Goal: Task Accomplishment & Management: Complete application form

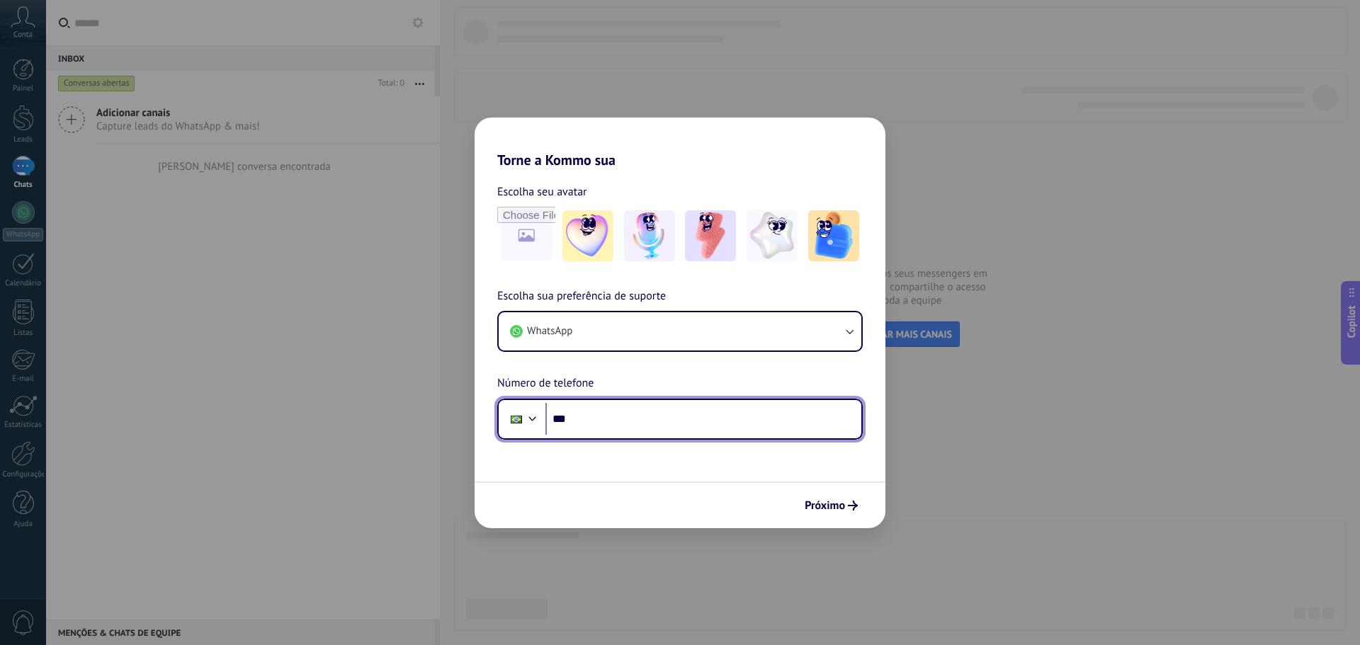
click at [683, 420] on input "***" at bounding box center [704, 419] width 316 height 33
paste input "**********"
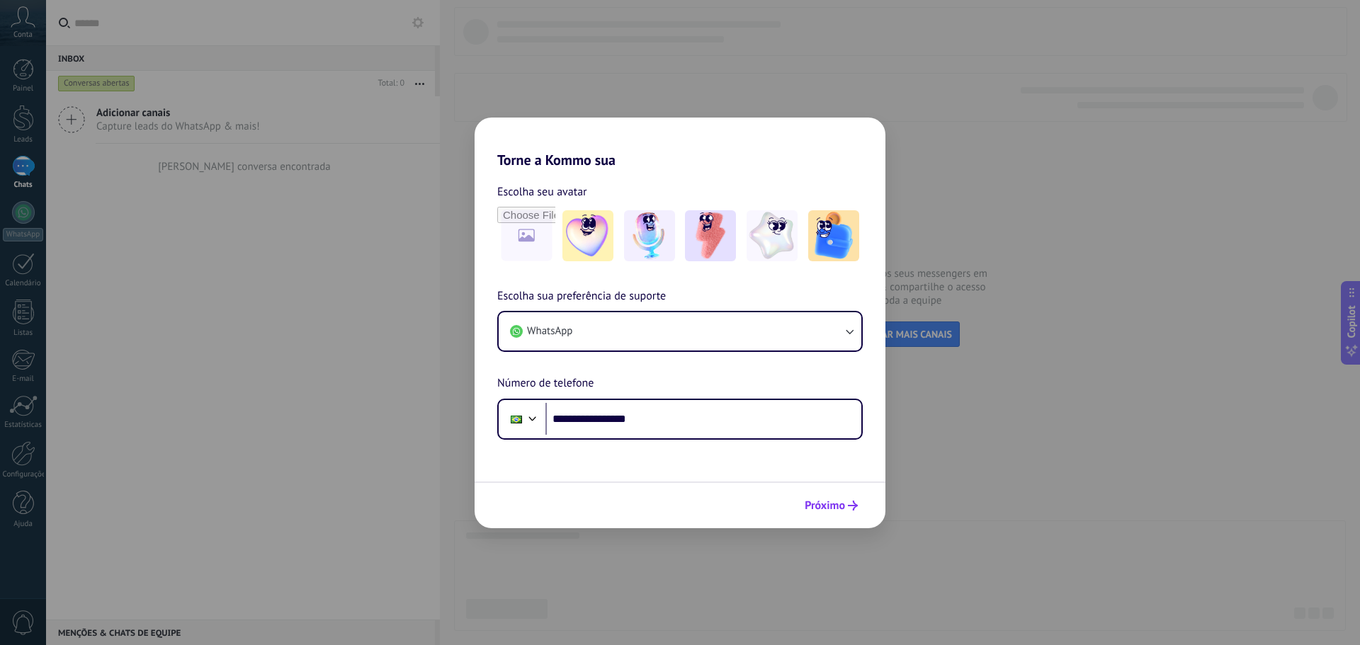
click at [857, 508] on icon "submit" at bounding box center [853, 506] width 10 height 10
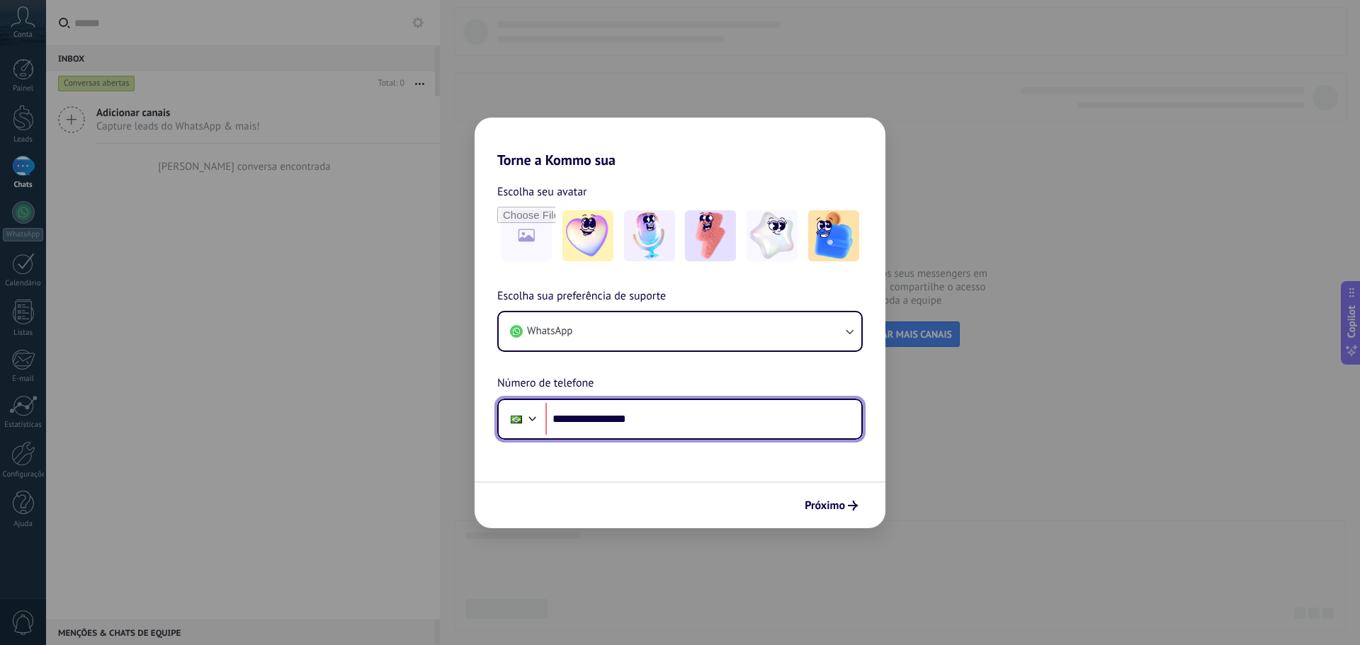
click at [595, 420] on input "**********" at bounding box center [704, 419] width 316 height 33
type input "**********"
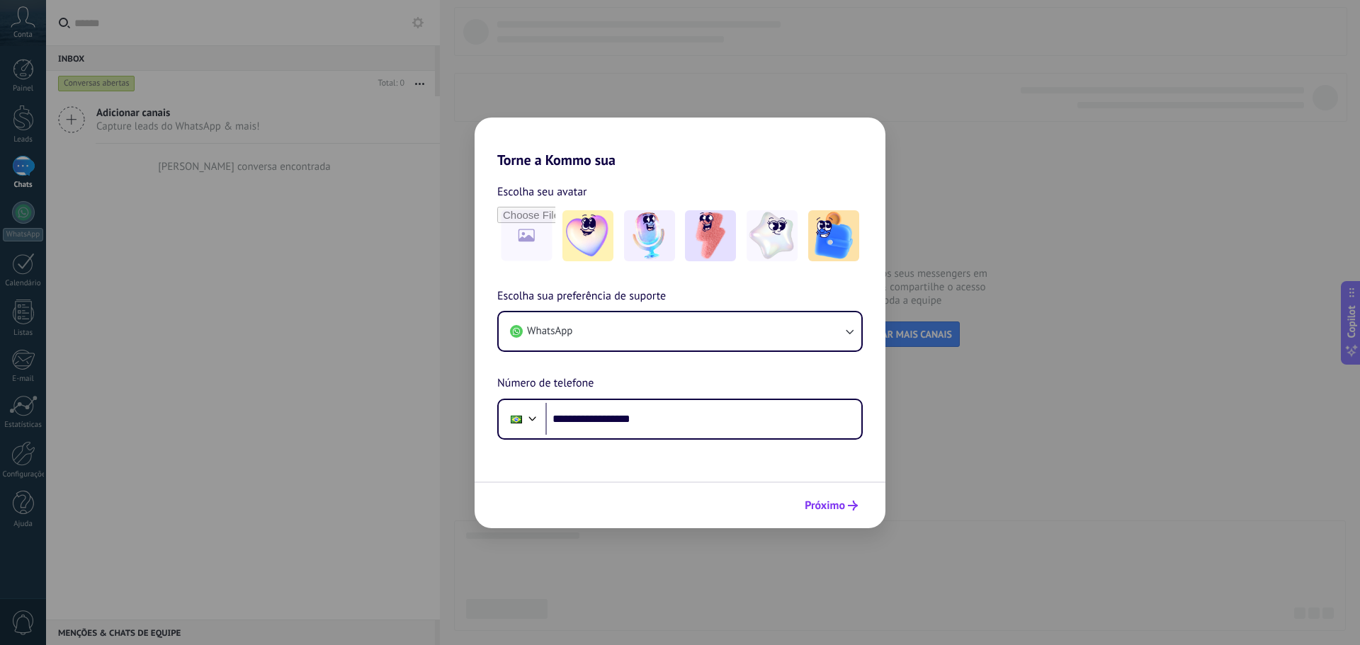
click at [852, 505] on icon "submit" at bounding box center [853, 506] width 10 height 10
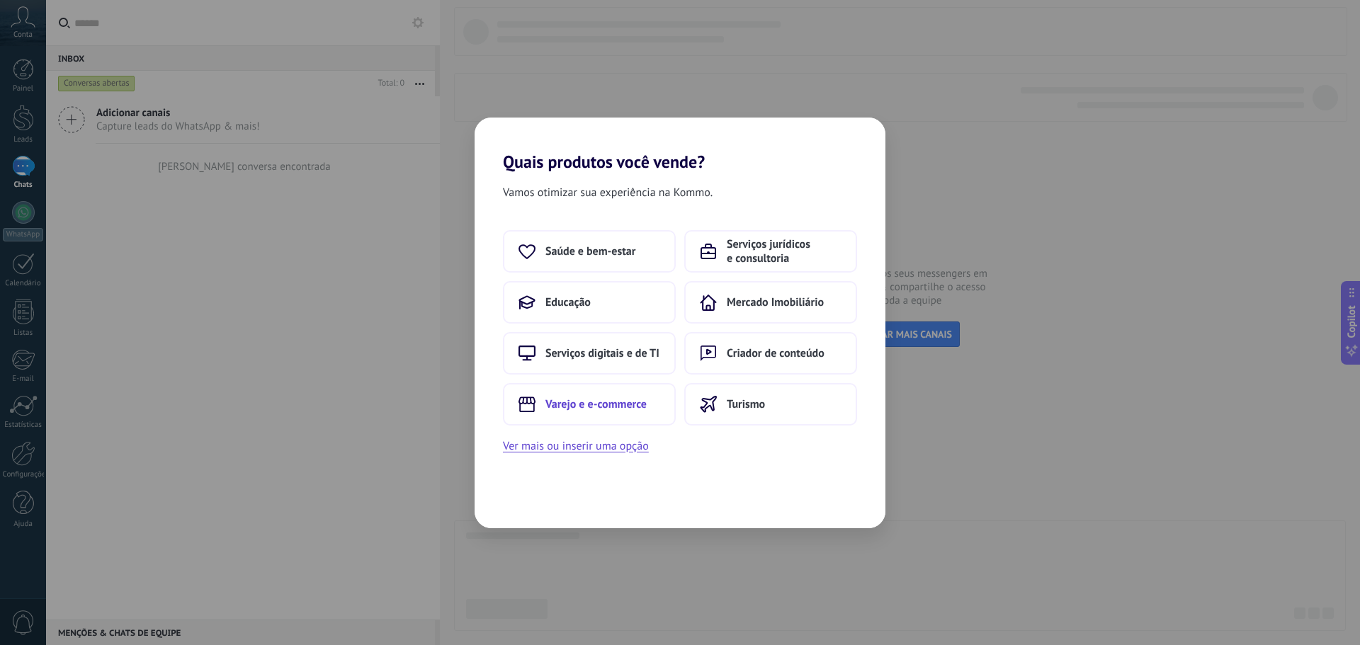
click at [598, 412] on button "Varejo e e-commerce" at bounding box center [589, 404] width 173 height 43
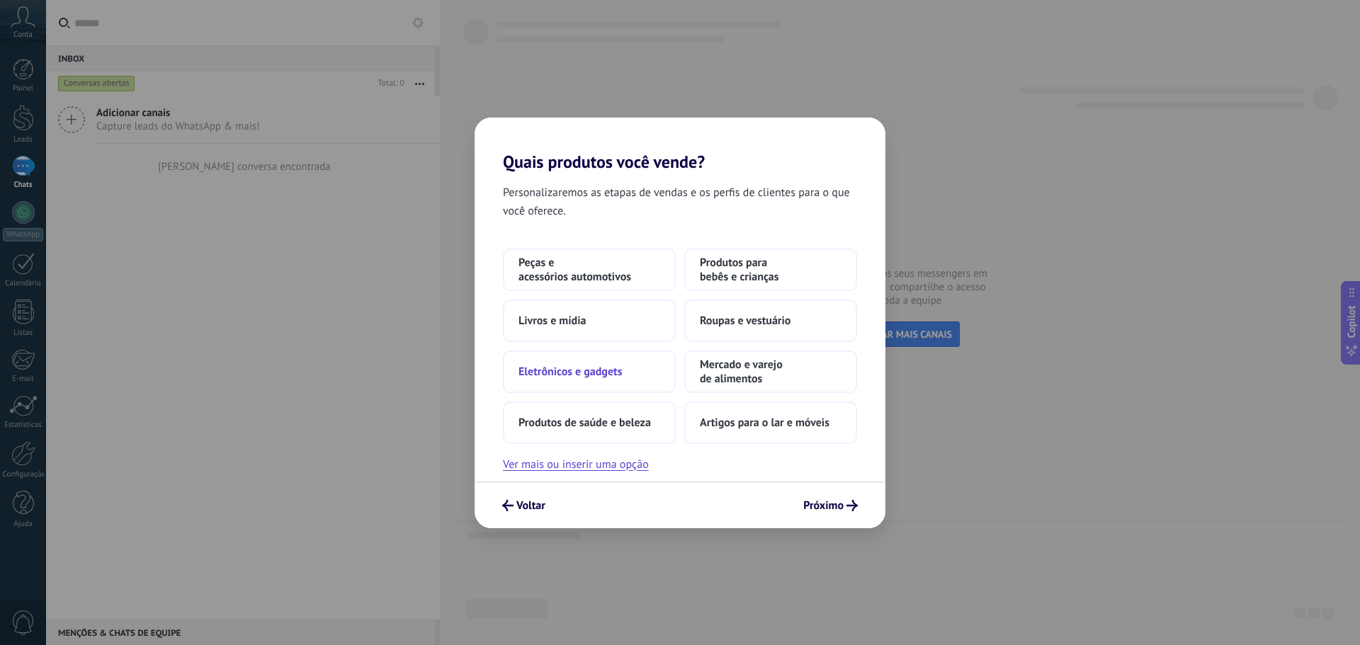
click at [590, 369] on span "Eletrônicos e gadgets" at bounding box center [570, 372] width 103 height 14
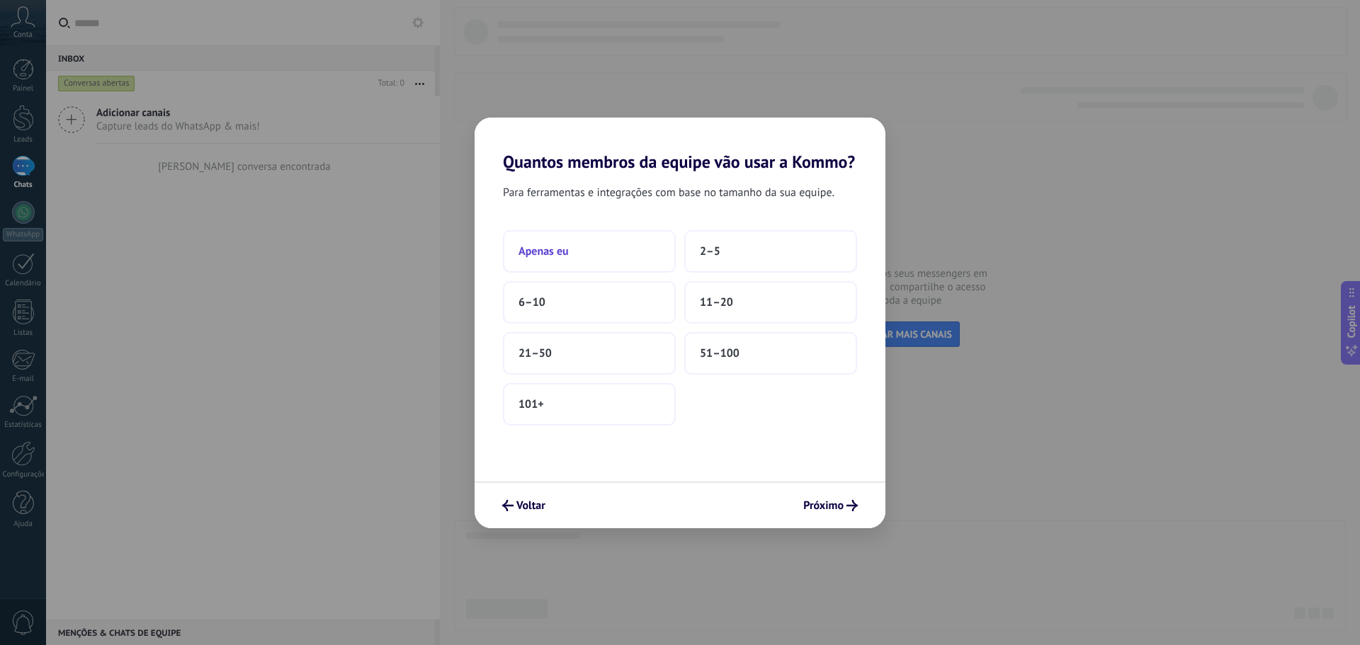
click at [597, 243] on button "Apenas eu" at bounding box center [589, 251] width 173 height 43
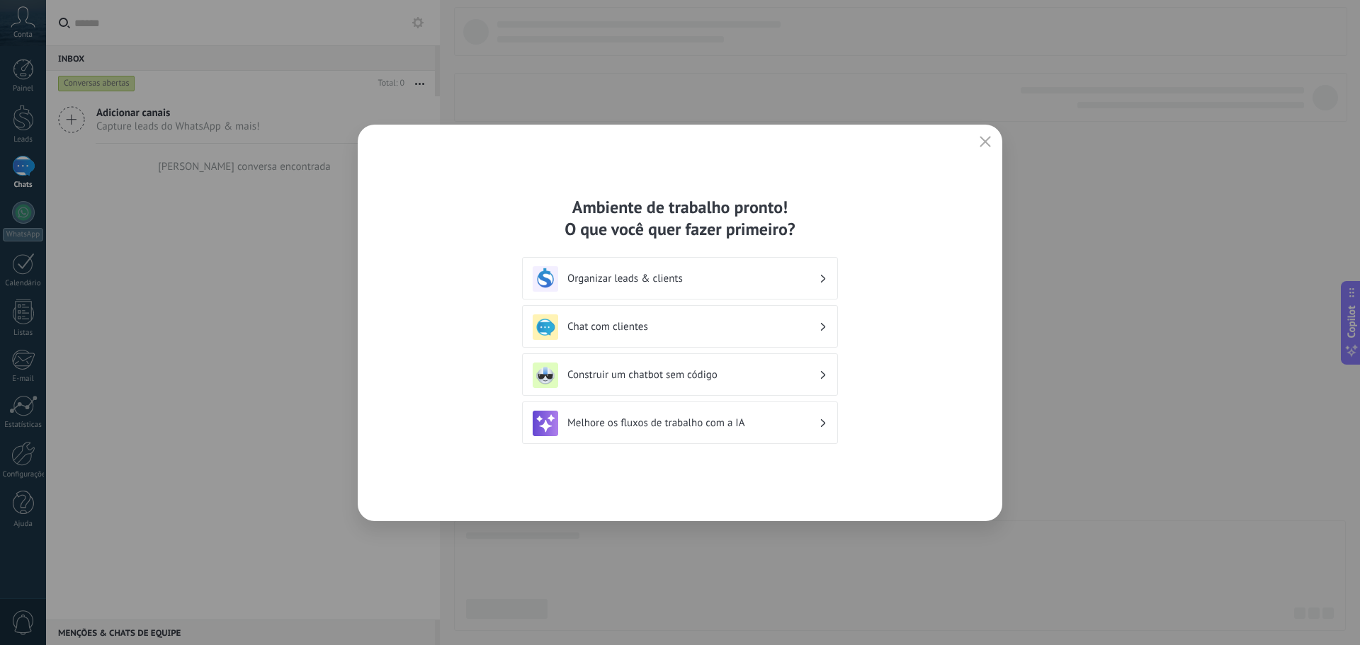
click at [617, 312] on div "Chat com clientes" at bounding box center [680, 326] width 316 height 43
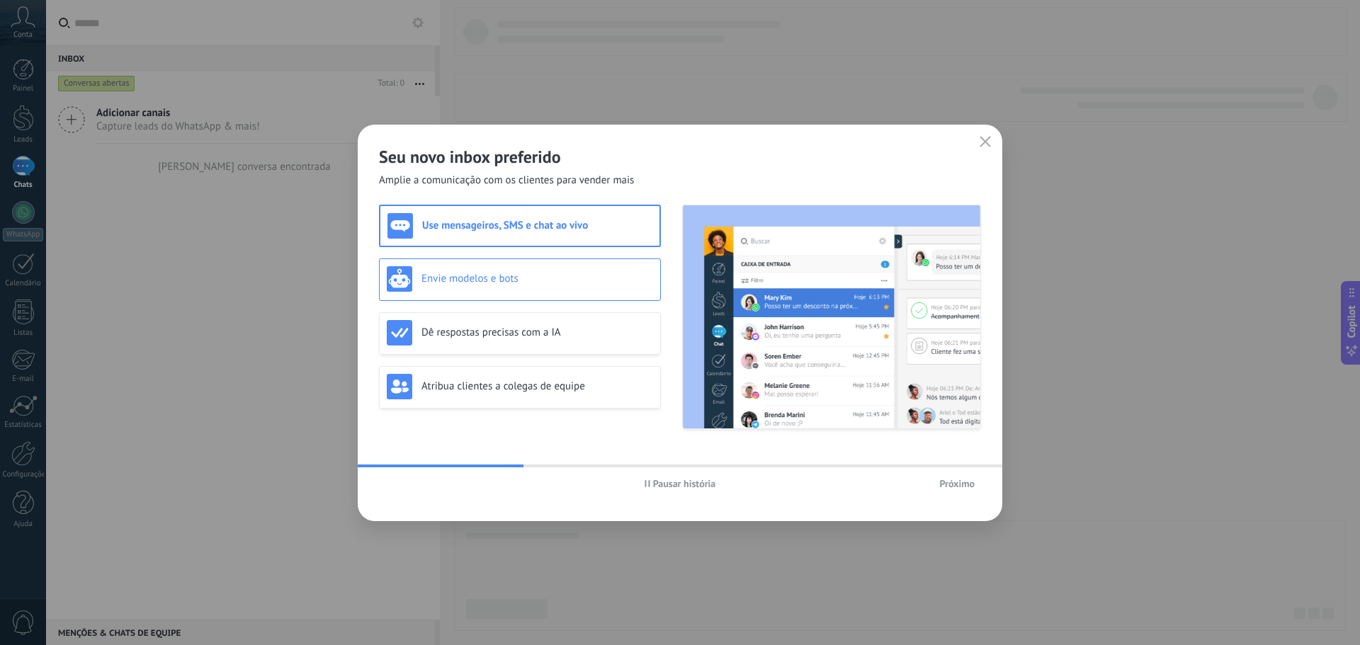
click at [606, 280] on h3 "Envie modelos e bots" at bounding box center [538, 278] width 232 height 13
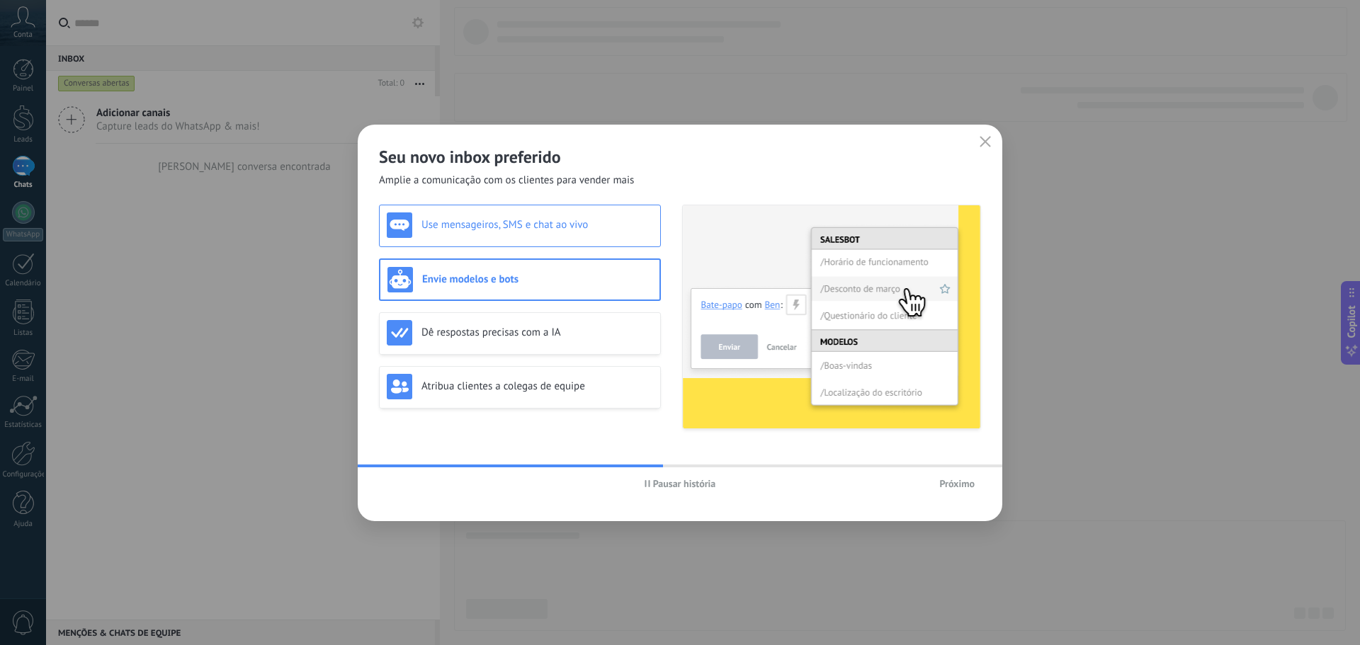
click at [563, 230] on h3 "Use mensageiros, SMS e chat ao vivo" at bounding box center [538, 224] width 232 height 13
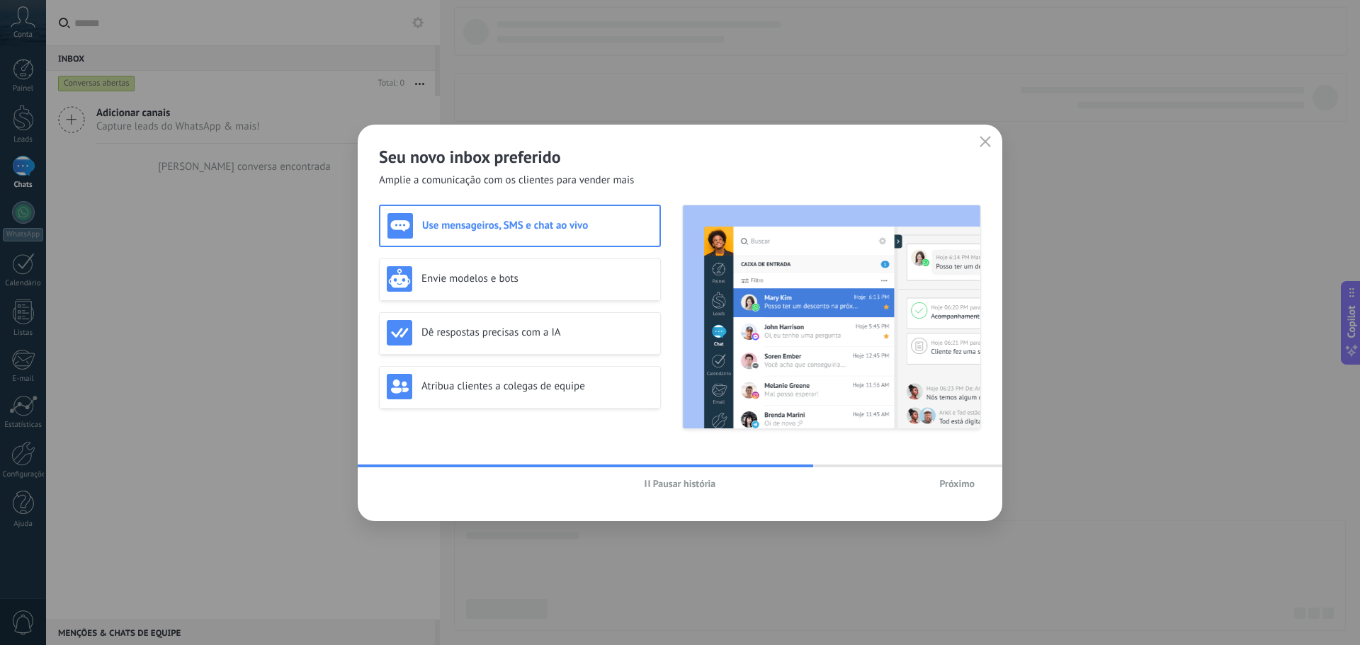
click at [947, 479] on span "Próximo" at bounding box center [956, 484] width 35 height 10
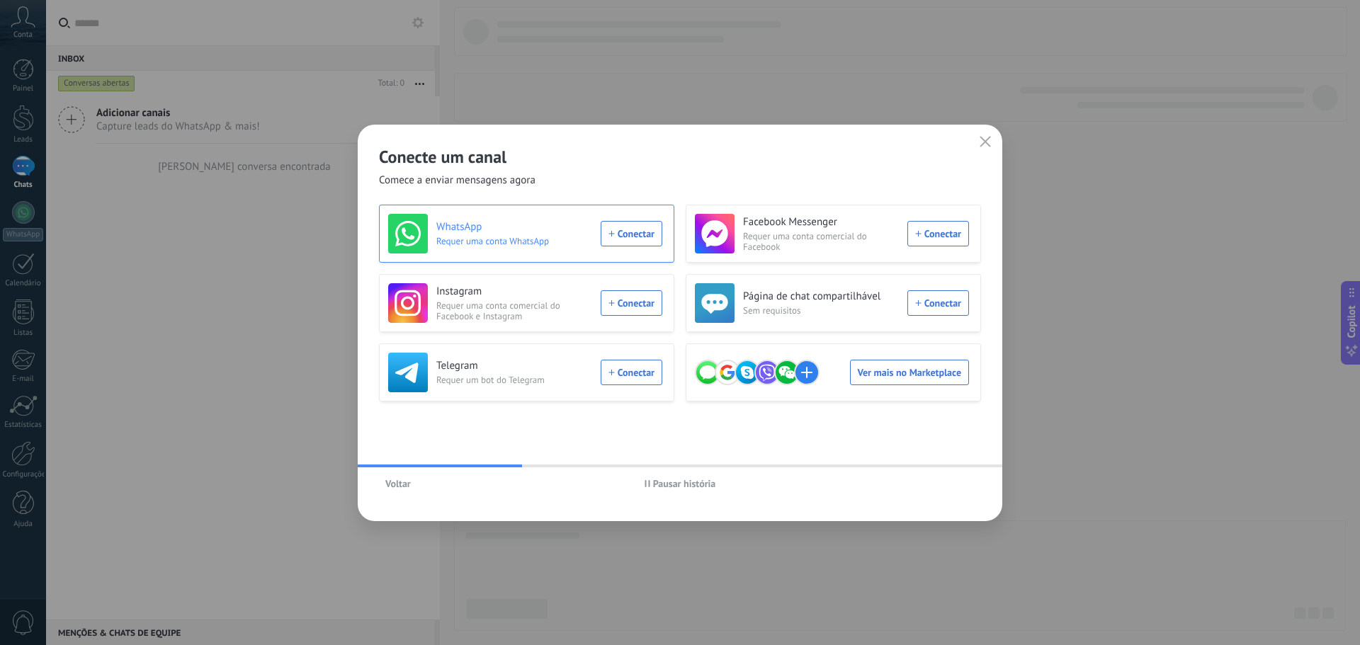
click at [652, 240] on div "WhatsApp Requer uma conta WhatsApp Conectar" at bounding box center [525, 234] width 274 height 40
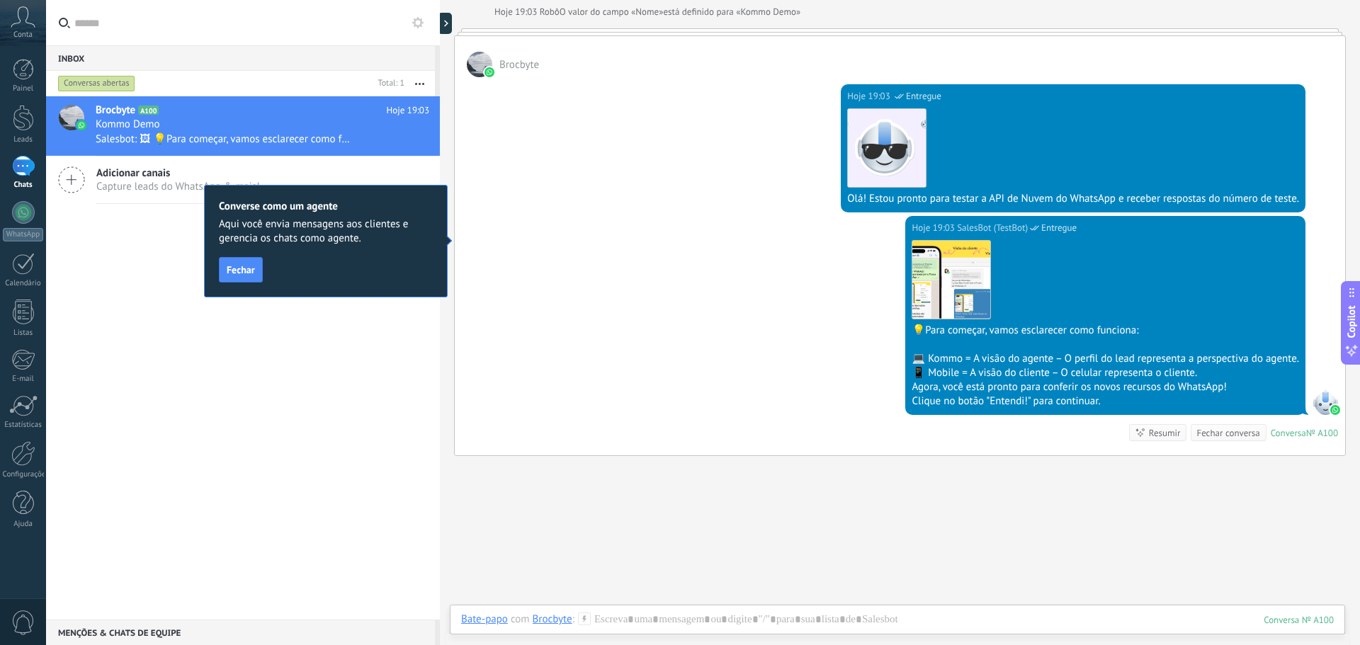
scroll to position [251, 0]
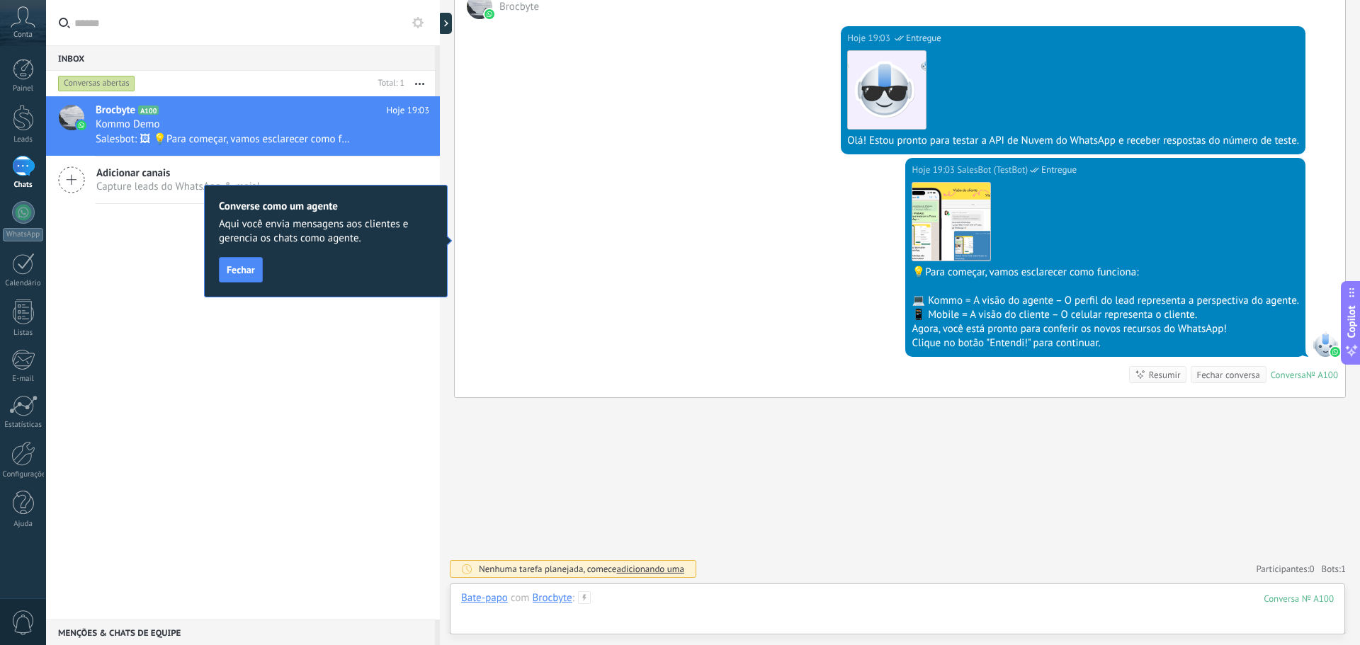
click at [659, 605] on div at bounding box center [897, 613] width 873 height 43
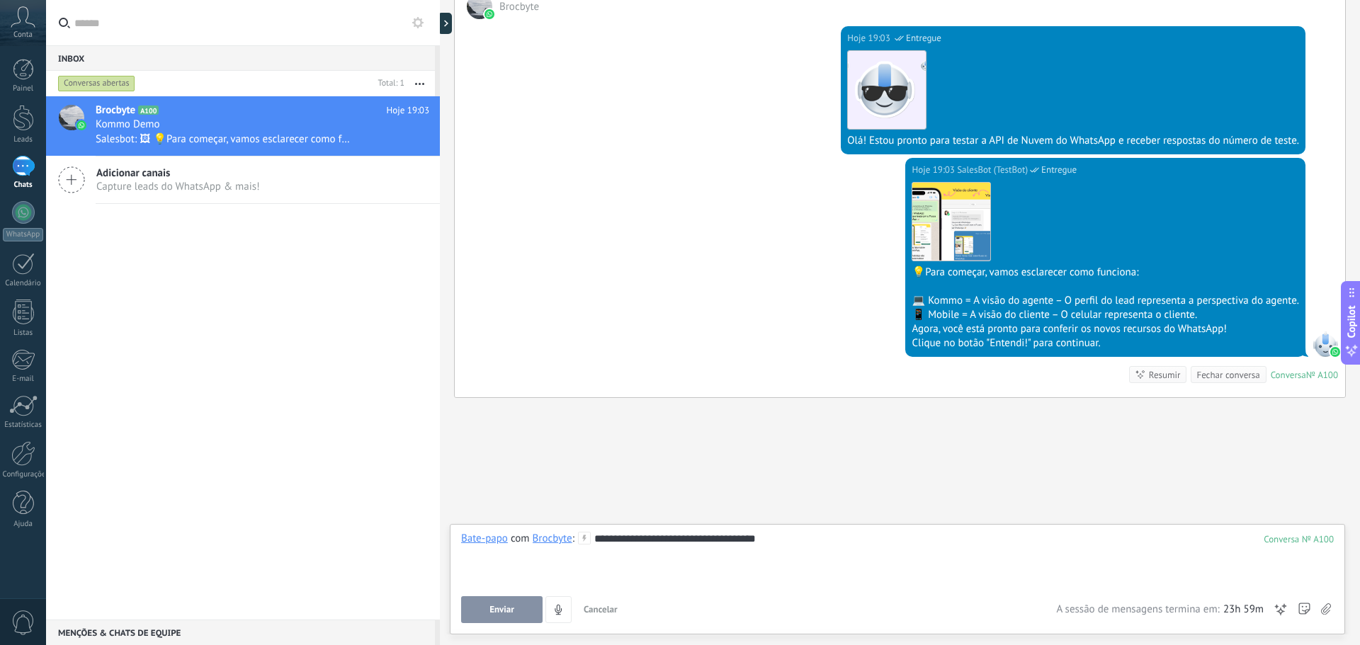
click at [494, 635] on div at bounding box center [898, 638] width 896 height 13
click at [500, 621] on button "Enviar" at bounding box center [501, 610] width 81 height 27
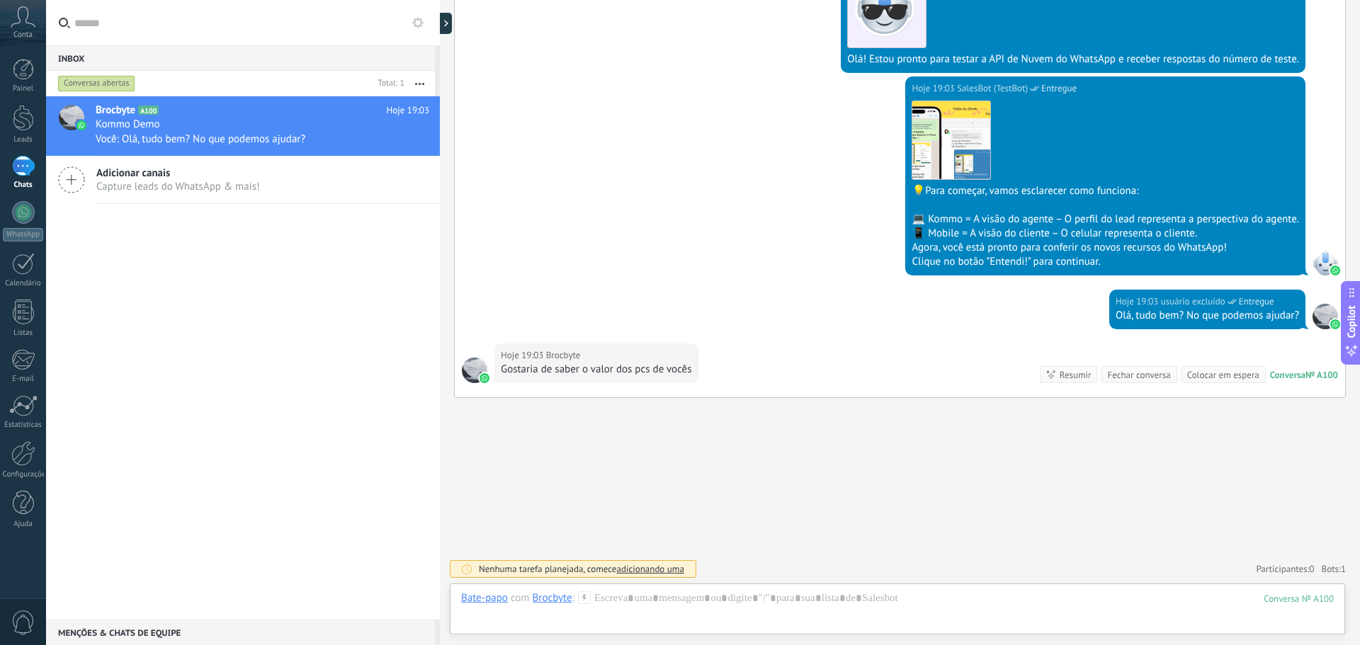
scroll to position [427, 0]
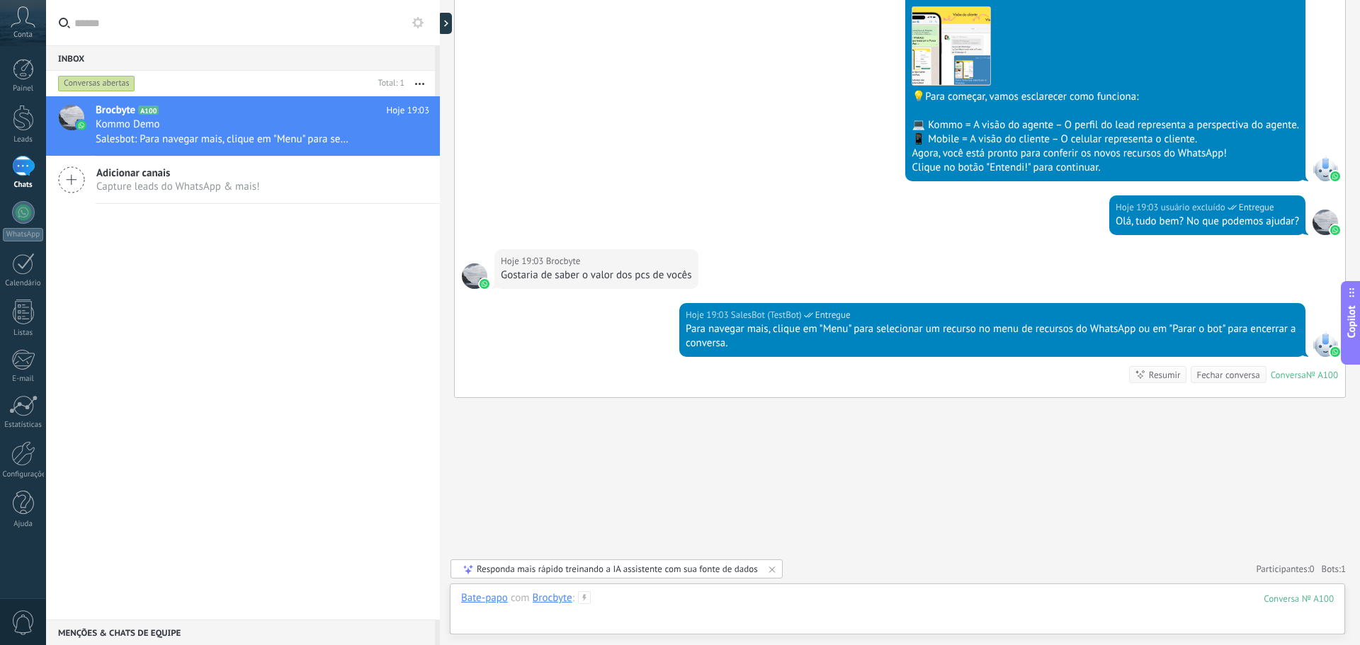
click at [716, 597] on div at bounding box center [897, 613] width 873 height 43
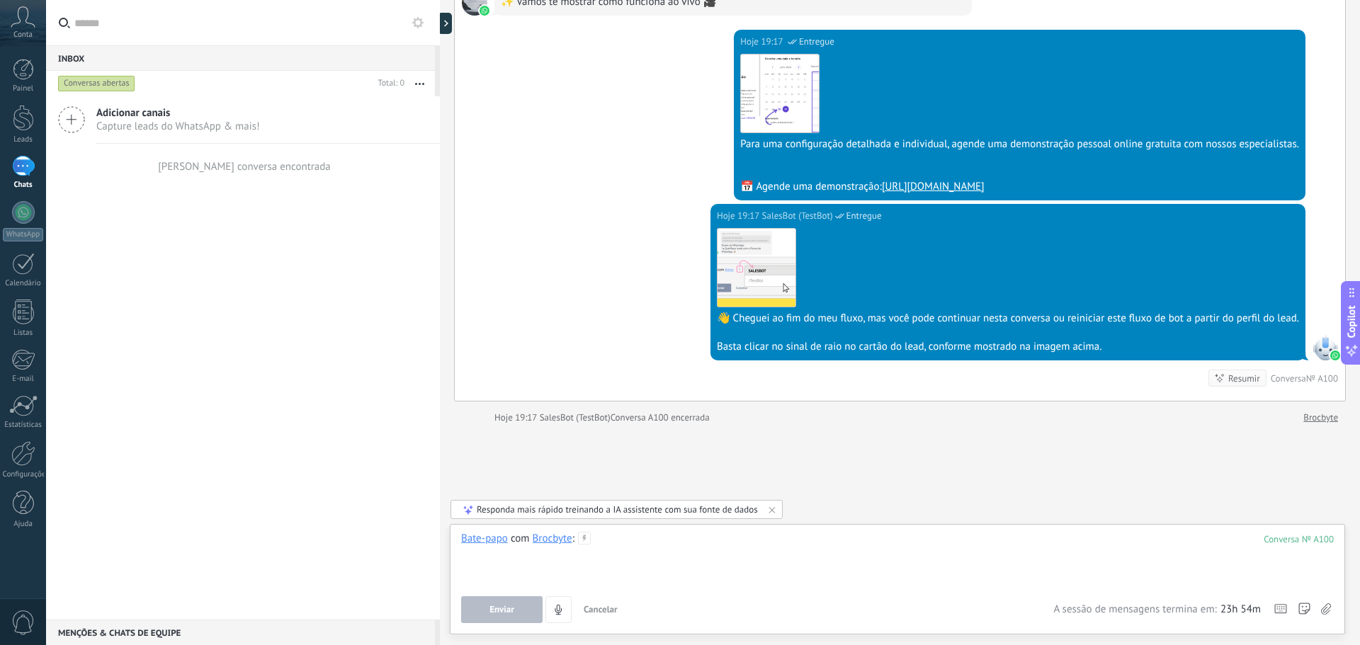
scroll to position [1084, 0]
